Goal: Task Accomplishment & Management: Use online tool/utility

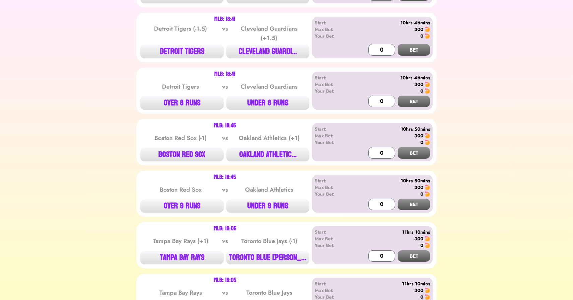
scroll to position [652, 0]
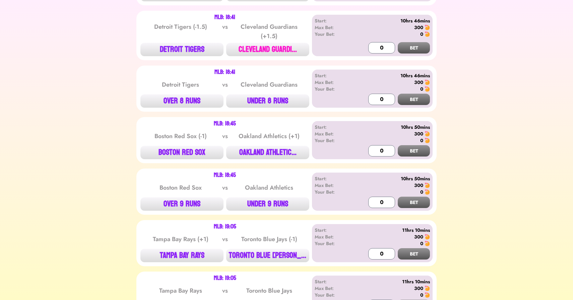
click at [267, 43] on button "CLEVELAND GUARDI..." at bounding box center [267, 49] width 83 height 13
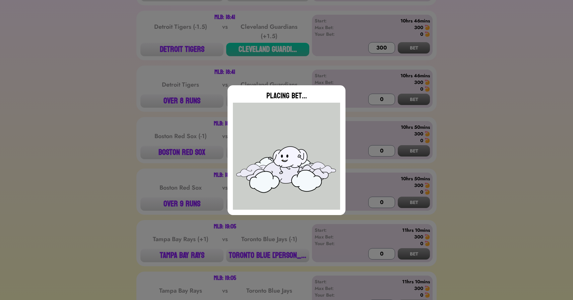
type input "0"
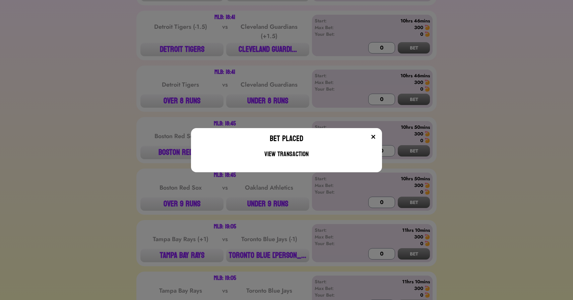
click at [132, 104] on div "Bet Placed View Transaction" at bounding box center [286, 150] width 573 height 300
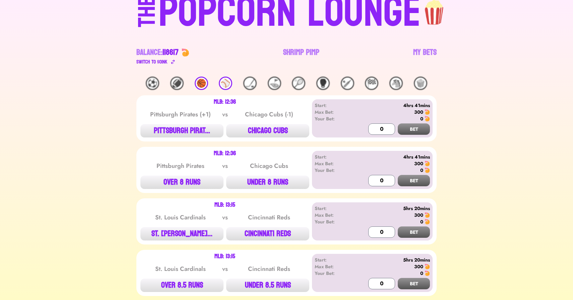
scroll to position [0, 0]
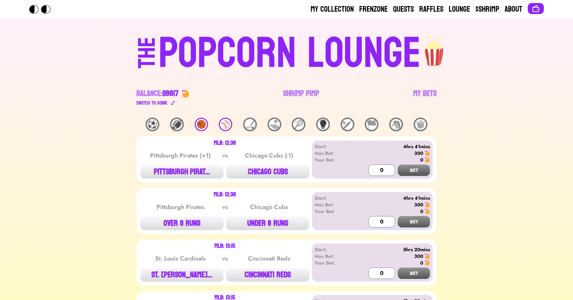
click at [225, 125] on div "⚾️" at bounding box center [225, 124] width 13 height 13
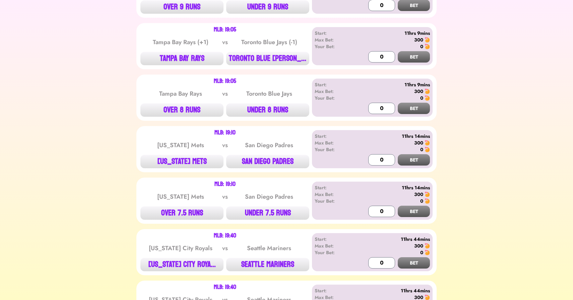
scroll to position [877, 0]
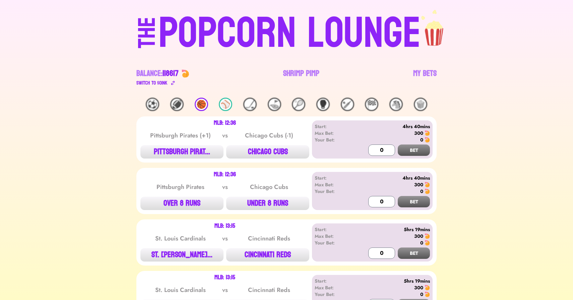
scroll to position [0, 0]
